Goal: Information Seeking & Learning: Learn about a topic

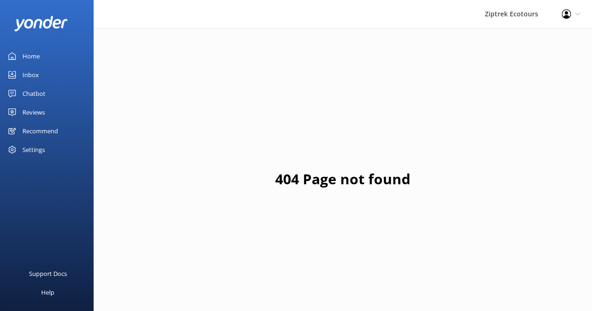
click at [34, 112] on div "Reviews" at bounding box center [33, 112] width 22 height 19
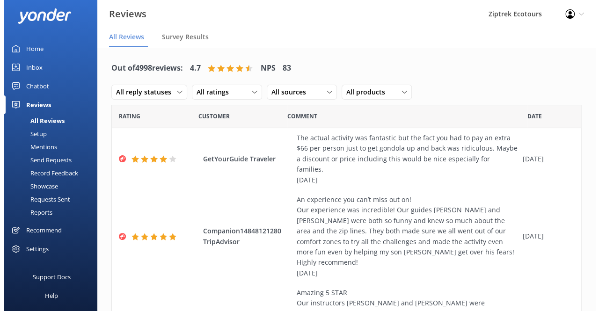
scroll to position [10, 0]
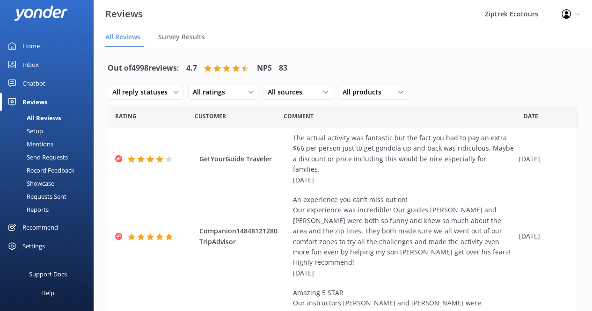
click at [33, 144] on div "Mentions" at bounding box center [30, 144] width 48 height 13
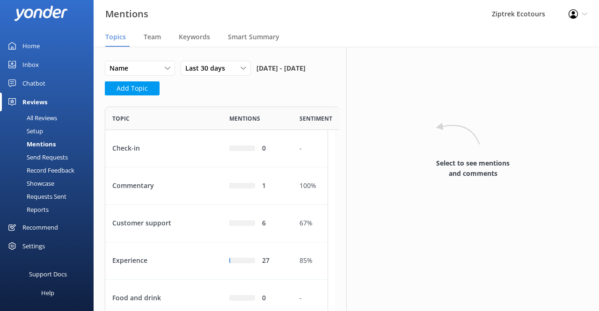
scroll to position [353, 216]
click at [153, 36] on span "Team" at bounding box center [152, 36] width 17 height 9
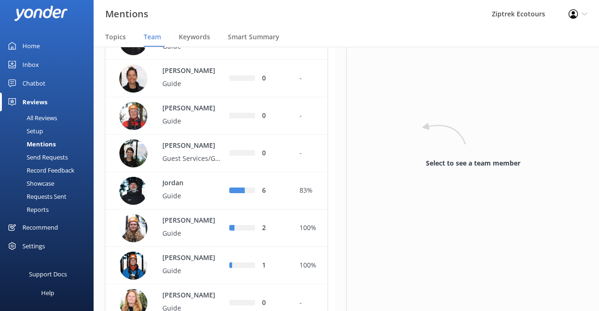
scroll to position [415, 0]
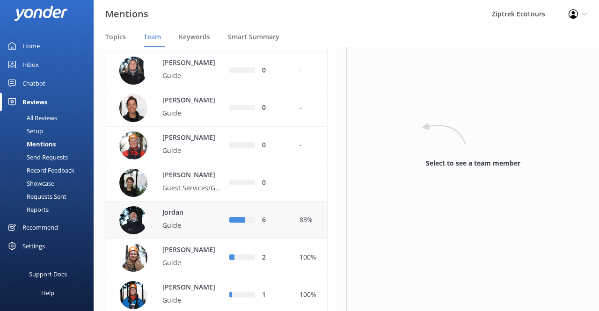
click at [177, 218] on p "Jordan" at bounding box center [192, 213] width 61 height 10
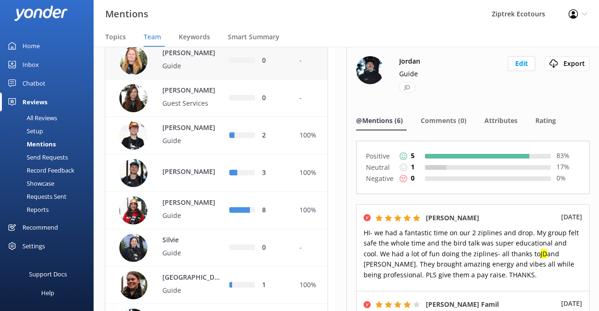
scroll to position [696, 0]
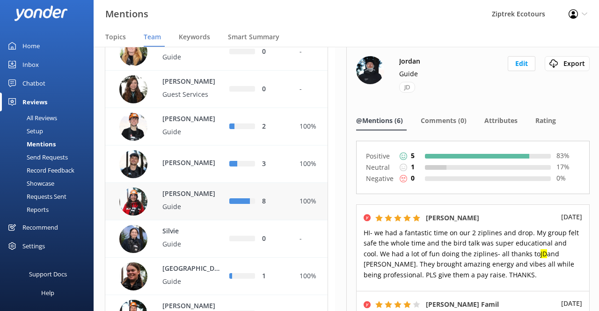
click at [190, 199] on p "Sharon" at bounding box center [192, 194] width 61 height 10
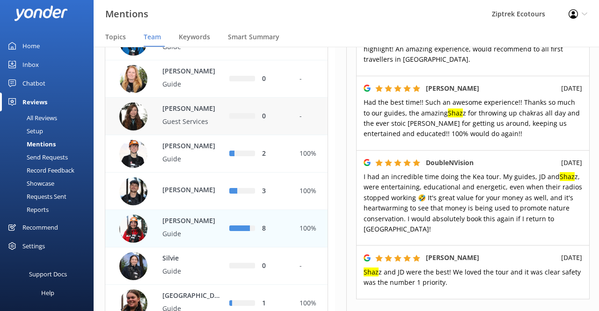
scroll to position [649, 0]
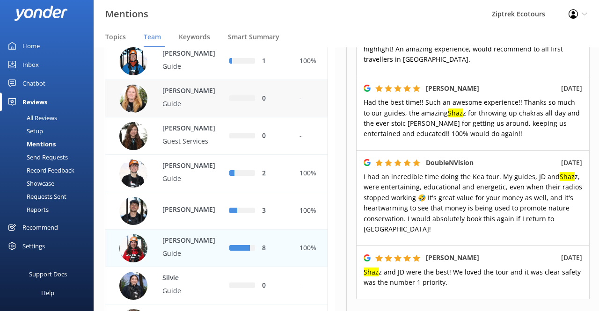
click at [132, 113] on img "row" at bounding box center [133, 99] width 28 height 28
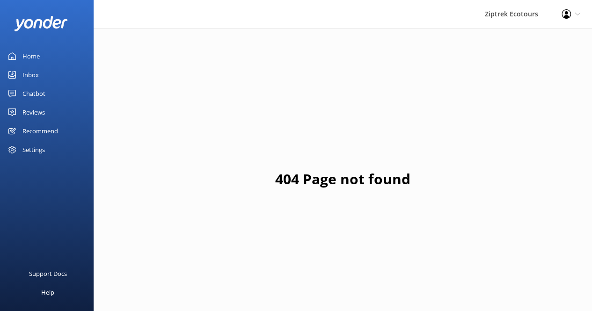
click at [34, 90] on div "Chatbot" at bounding box center [33, 93] width 23 height 19
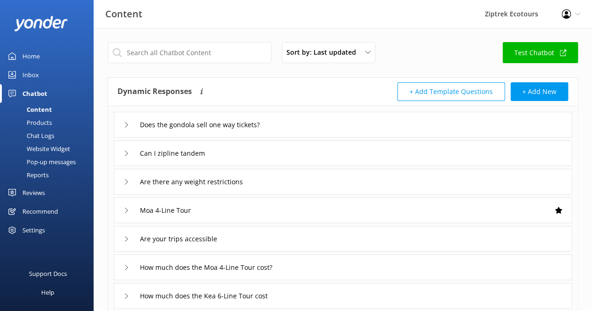
click at [31, 192] on div "Reviews" at bounding box center [33, 192] width 22 height 19
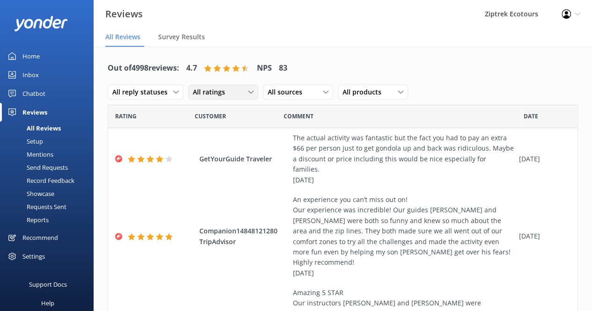
click at [231, 93] on div "All ratings" at bounding box center [222, 92] width 65 height 10
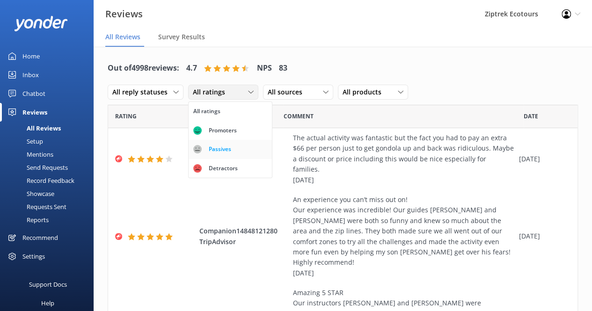
click at [222, 155] on link "Passives" at bounding box center [230, 149] width 83 height 19
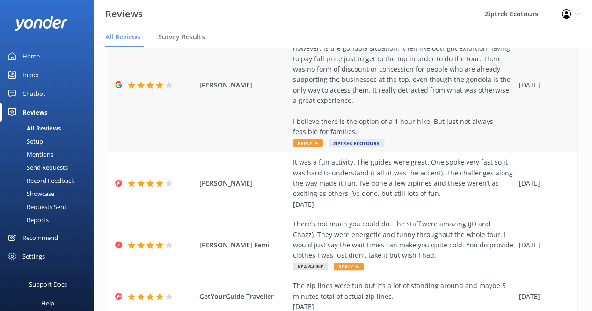
scroll to position [234, 0]
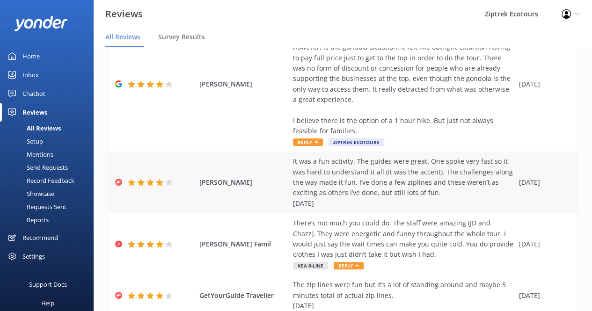
click at [363, 171] on div "It was a fun activity. The guides were great. One spoke very fast so it was har…" at bounding box center [403, 182] width 221 height 52
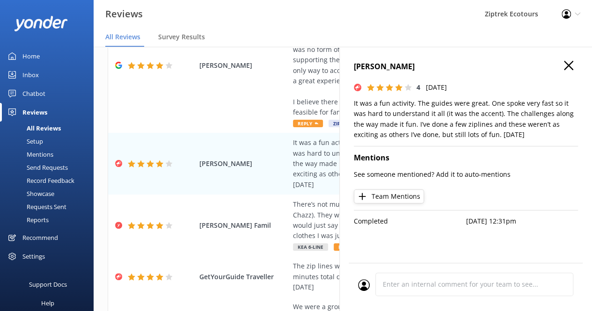
scroll to position [0, 0]
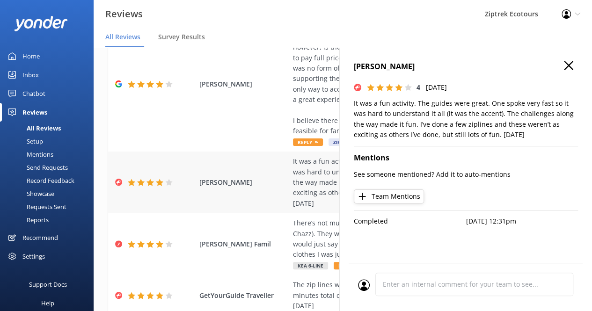
click at [307, 175] on div "It was a fun activity. The guides were great. One spoke very fast so it was har…" at bounding box center [403, 182] width 221 height 52
click at [565, 66] on icon "button" at bounding box center [568, 65] width 9 height 9
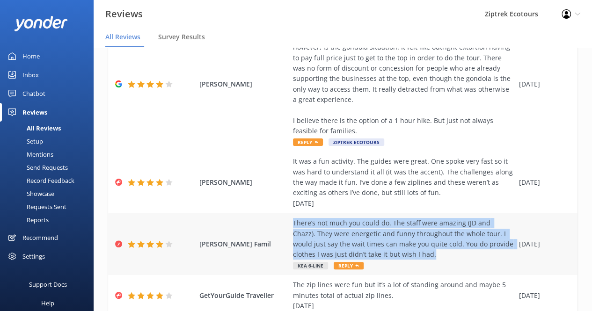
drag, startPoint x: 309, startPoint y: 213, endPoint x: 447, endPoint y: 243, distance: 141.1
click at [447, 243] on div "There’s not much you could do. The staff were amazing (JD and Chazz). They were…" at bounding box center [403, 239] width 221 height 42
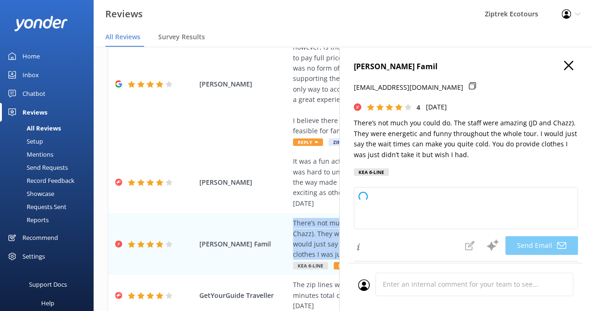
type textarea "Kia [PERSON_NAME], Thank you so much for your wonderful feedback! We’re really …"
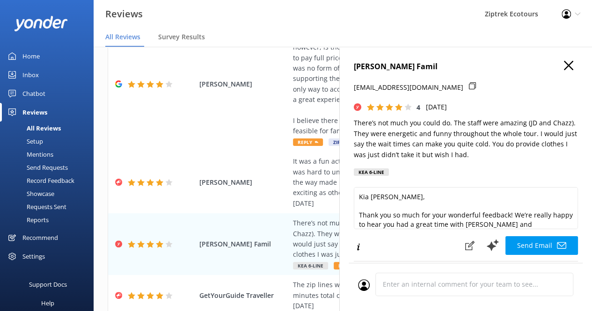
click at [390, 66] on h4 "[PERSON_NAME] Famil" at bounding box center [466, 67] width 224 height 12
copy h4 "[PERSON_NAME] Famil"
click at [564, 62] on use "button" at bounding box center [568, 65] width 9 height 9
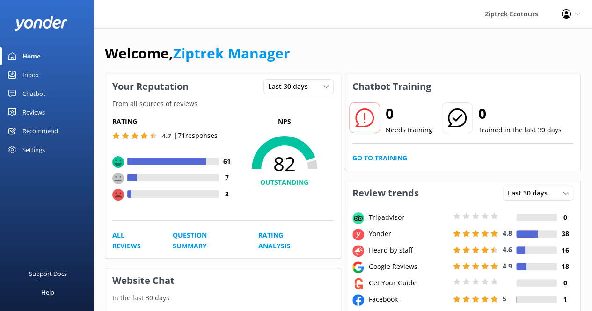
click at [28, 114] on div "Reviews" at bounding box center [33, 112] width 22 height 19
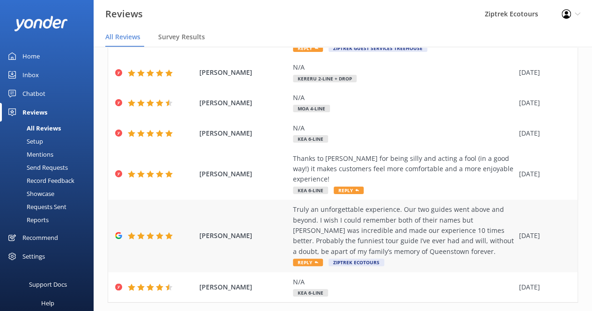
scroll to position [19, 0]
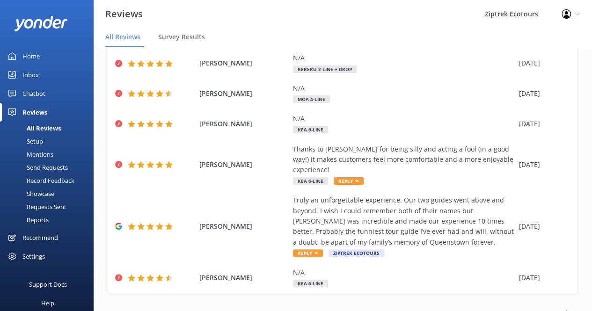
click at [42, 152] on div "Mentions" at bounding box center [30, 154] width 48 height 13
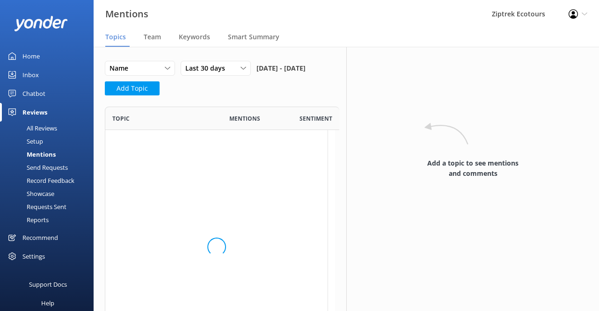
scroll to position [353, 216]
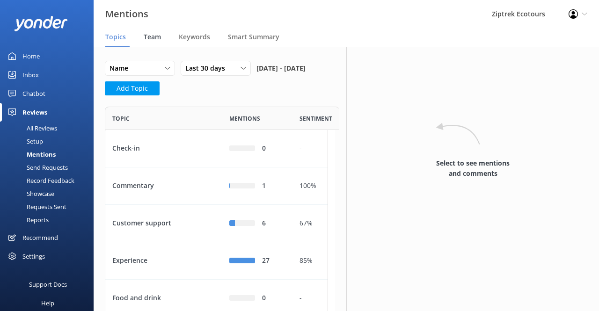
click at [155, 38] on span "Team" at bounding box center [152, 36] width 17 height 9
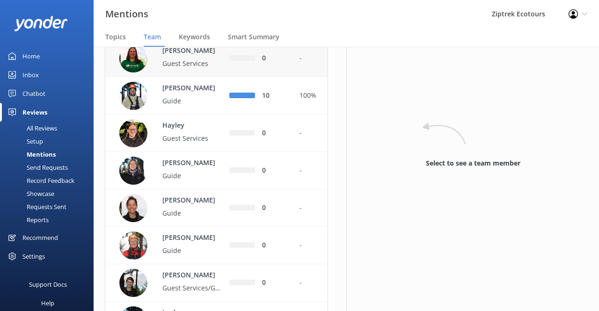
scroll to position [327, 0]
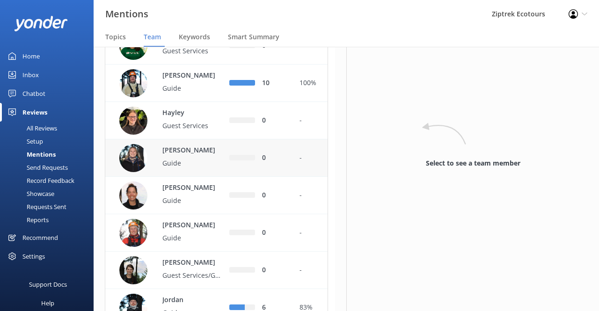
click at [289, 174] on div "0" at bounding box center [257, 157] width 70 height 37
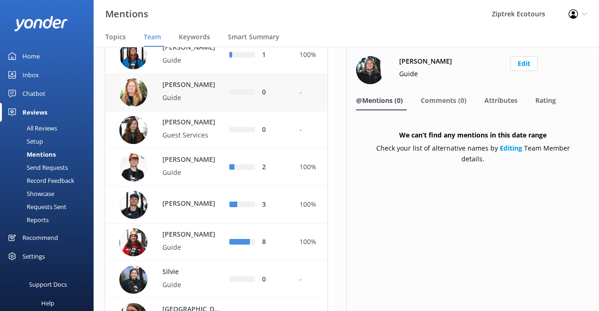
scroll to position [702, 0]
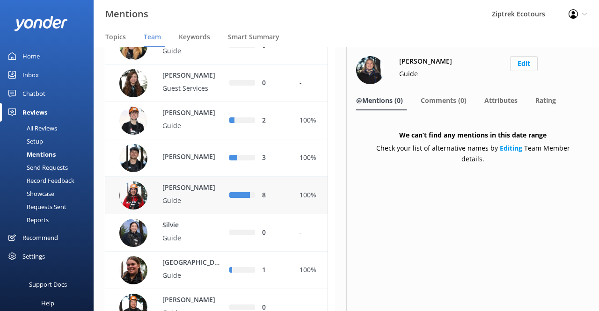
click at [196, 209] on div "Sharon Guide" at bounding box center [188, 196] width 70 height 26
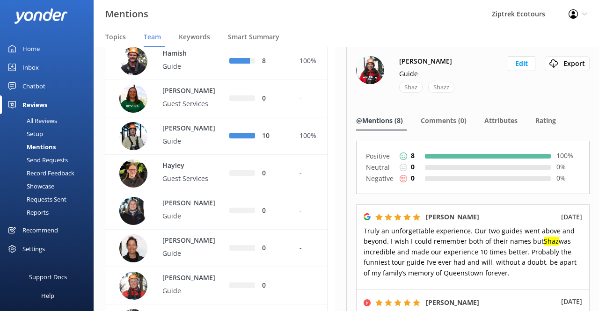
scroll to position [10, 0]
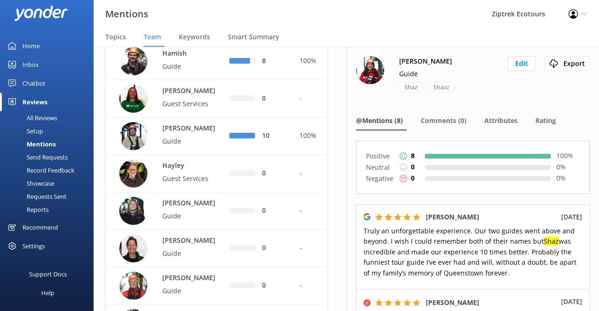
click at [40, 247] on div "Settings" at bounding box center [33, 246] width 22 height 19
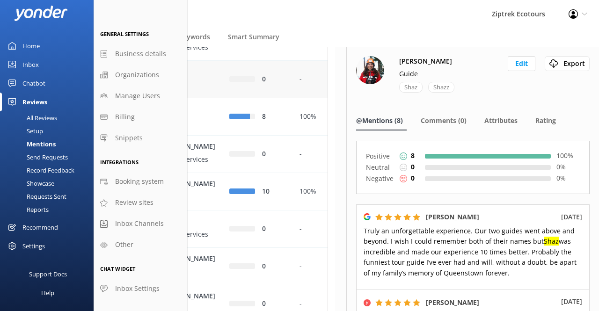
scroll to position [134, 0]
